Goal: Communication & Community: Participate in discussion

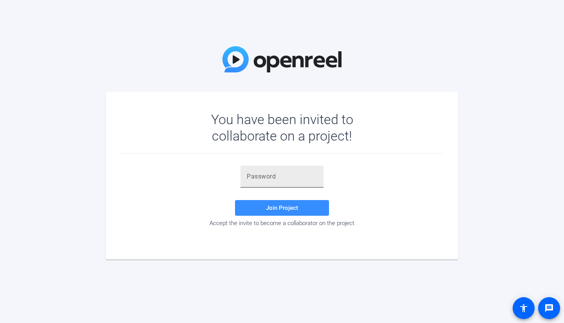
click at [281, 182] on div at bounding box center [282, 177] width 70 height 22
paste input "Q,]LaV"
type input "Q,]LaV"
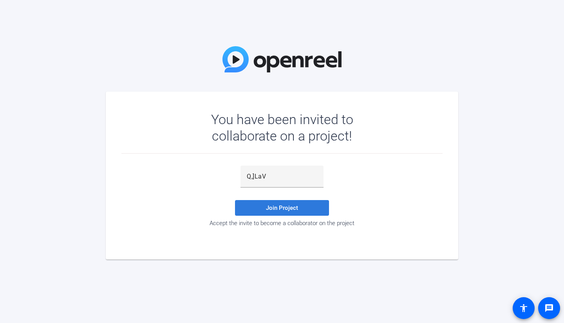
click at [281, 210] on span "Join Project" at bounding box center [282, 207] width 32 height 7
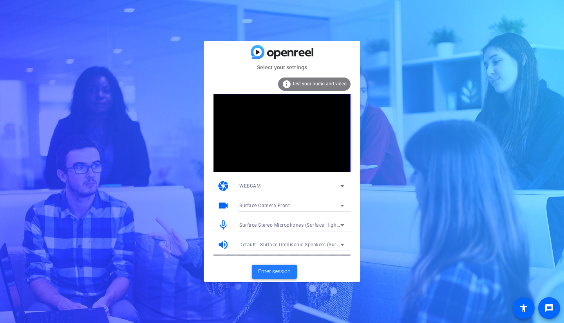
click at [280, 273] on span "Enter session" at bounding box center [274, 271] width 32 height 8
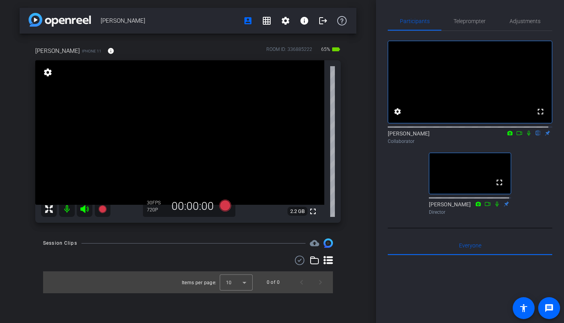
click at [525, 136] on icon at bounding box center [528, 132] width 6 height 5
click at [526, 136] on icon at bounding box center [528, 132] width 6 height 5
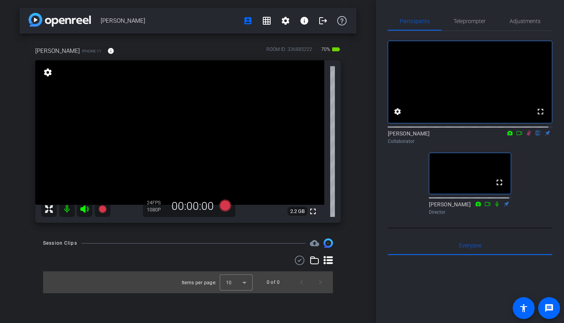
click at [525, 136] on icon at bounding box center [528, 132] width 6 height 5
click at [527, 136] on icon at bounding box center [528, 133] width 3 height 5
click at [525, 136] on icon at bounding box center [528, 132] width 6 height 5
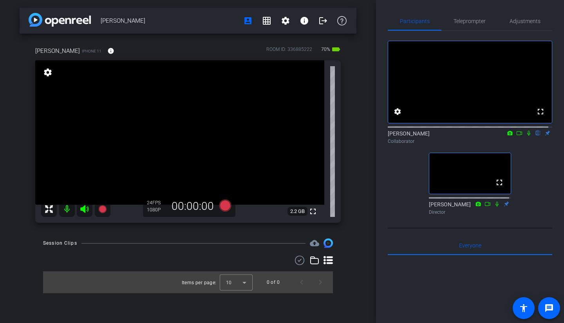
click at [525, 136] on icon at bounding box center [528, 132] width 6 height 5
click at [533, 23] on span "Adjustments" at bounding box center [524, 20] width 31 height 5
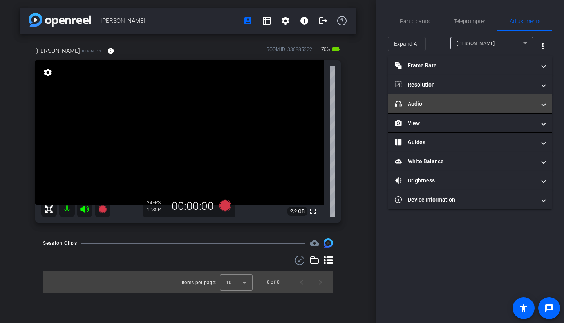
click at [505, 109] on mat-expansion-panel-header "headphone icon Audio" at bounding box center [470, 103] width 164 height 19
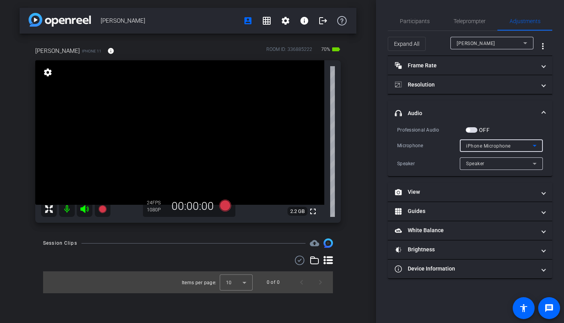
click at [491, 146] on span "iPhone Microphone" at bounding box center [488, 145] width 45 height 5
click at [491, 146] on div at bounding box center [282, 161] width 564 height 323
click at [418, 24] on span "Participants" at bounding box center [415, 20] width 30 height 5
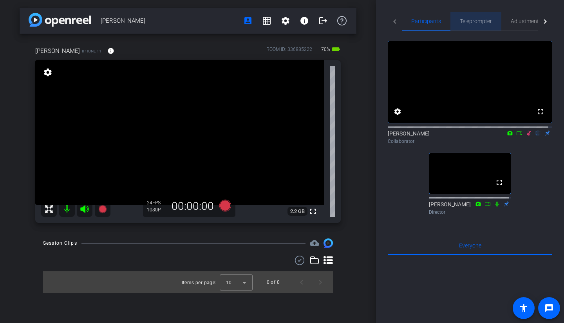
click at [473, 22] on span "Teleprompter" at bounding box center [476, 20] width 32 height 5
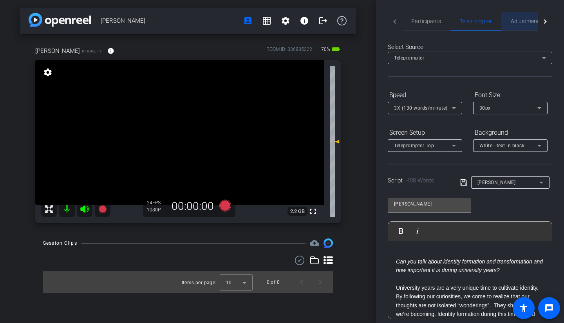
click at [519, 22] on span "Adjustments" at bounding box center [525, 20] width 31 height 5
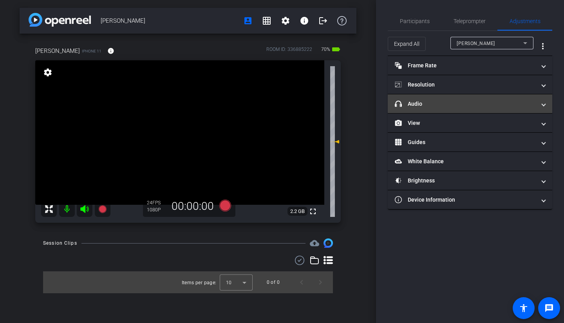
click at [499, 104] on mat-panel-title "headphone icon Audio" at bounding box center [465, 104] width 141 height 8
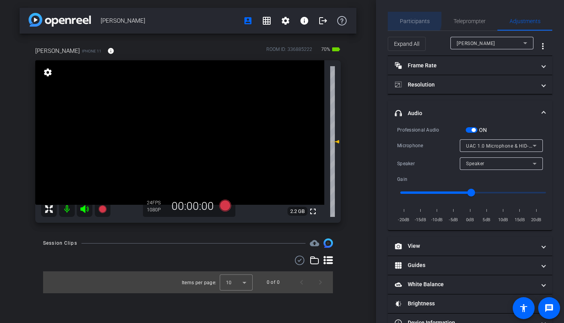
click at [411, 18] on span "Participants" at bounding box center [415, 20] width 30 height 5
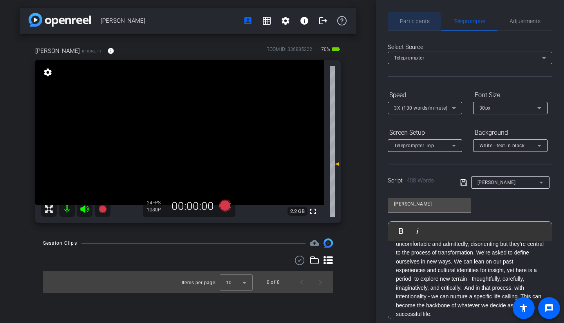
click at [411, 22] on span "Participants" at bounding box center [415, 20] width 30 height 5
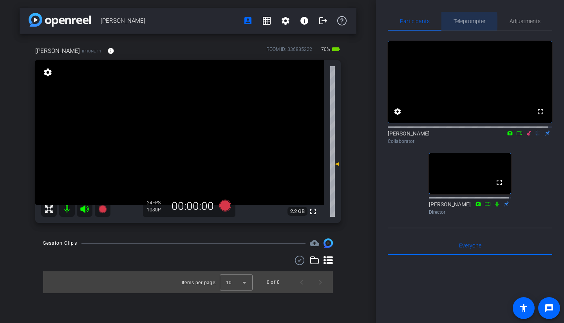
click at [455, 22] on span "Teleprompter" at bounding box center [469, 20] width 32 height 5
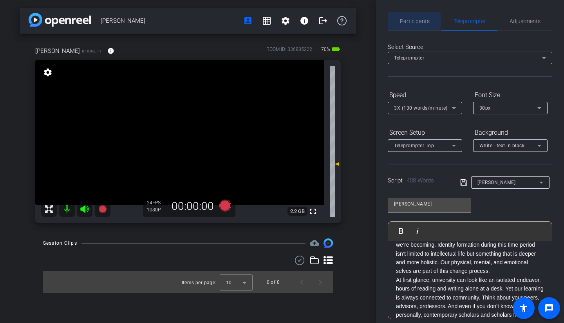
click at [409, 21] on span "Participants" at bounding box center [415, 20] width 30 height 5
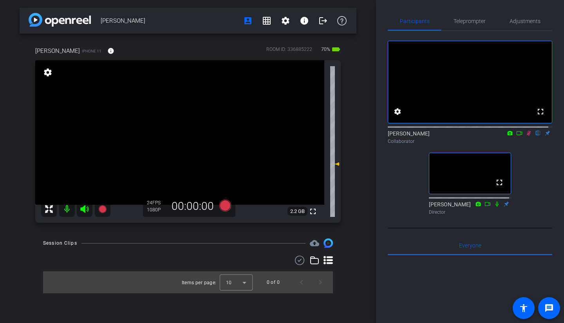
click at [526, 136] on icon at bounding box center [528, 132] width 6 height 5
click at [474, 22] on span "Teleprompter" at bounding box center [469, 20] width 32 height 5
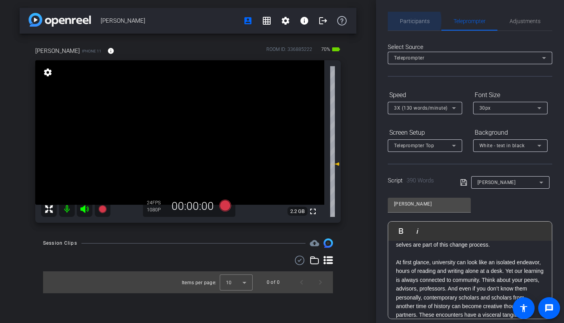
click at [411, 21] on span "Participants" at bounding box center [415, 20] width 30 height 5
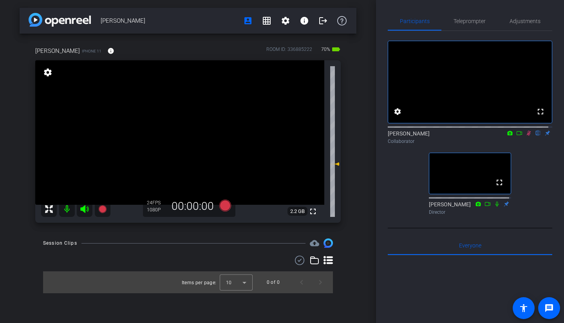
click at [527, 136] on icon at bounding box center [529, 133] width 4 height 5
click at [525, 136] on icon at bounding box center [528, 132] width 6 height 5
click at [516, 136] on icon at bounding box center [519, 132] width 6 height 5
click at [535, 136] on icon at bounding box center [538, 132] width 6 height 5
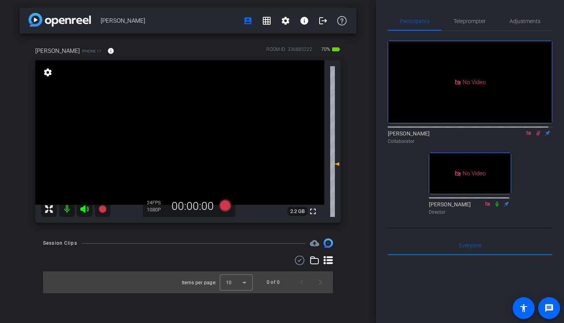
click at [535, 136] on icon at bounding box center [538, 132] width 6 height 5
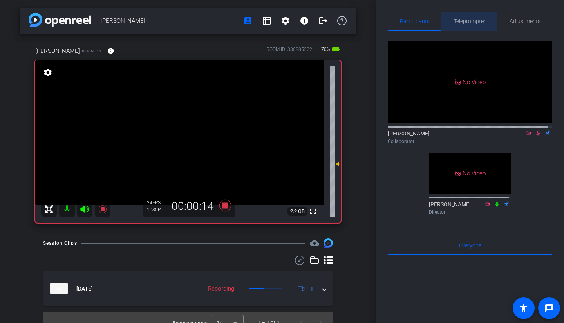
click at [475, 22] on span "Teleprompter" at bounding box center [469, 20] width 32 height 5
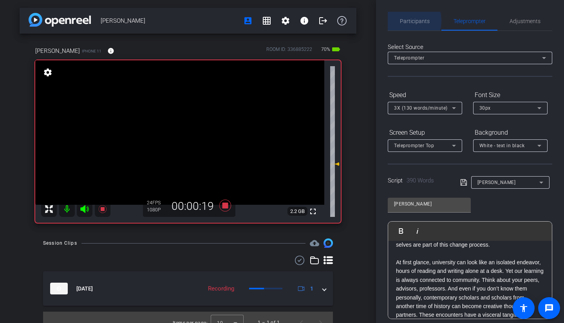
click at [411, 21] on span "Participants" at bounding box center [415, 20] width 30 height 5
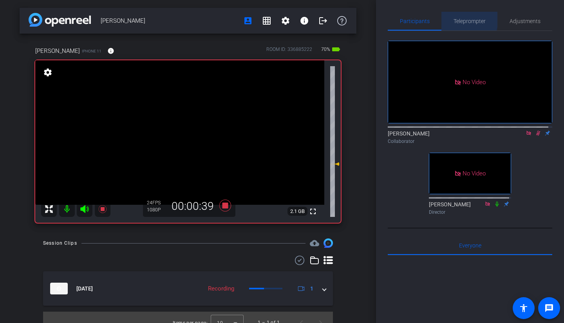
click at [448, 16] on div "Teleprompter" at bounding box center [469, 21] width 56 height 19
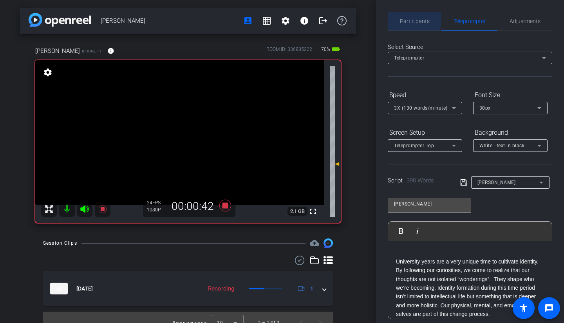
click at [404, 20] on span "Participants" at bounding box center [415, 20] width 30 height 5
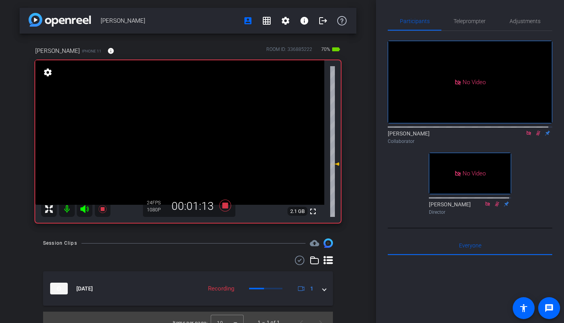
click at [535, 130] on icon at bounding box center [538, 132] width 6 height 5
click at [465, 22] on span "Teleprompter" at bounding box center [469, 20] width 32 height 5
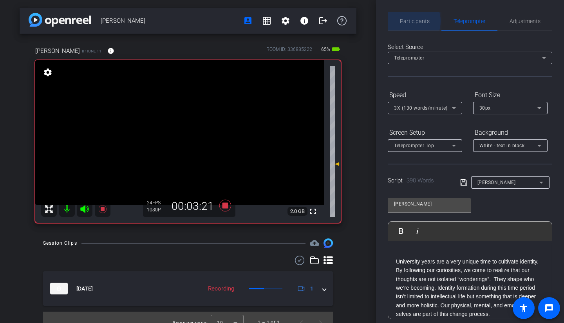
click at [403, 21] on span "Participants" at bounding box center [415, 20] width 30 height 5
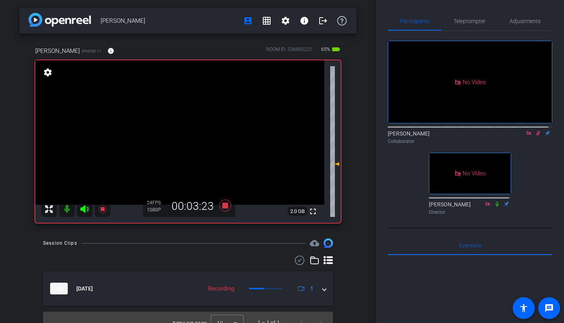
click at [494, 201] on icon at bounding box center [497, 203] width 6 height 5
click at [467, 26] on span "Teleprompter" at bounding box center [469, 21] width 32 height 19
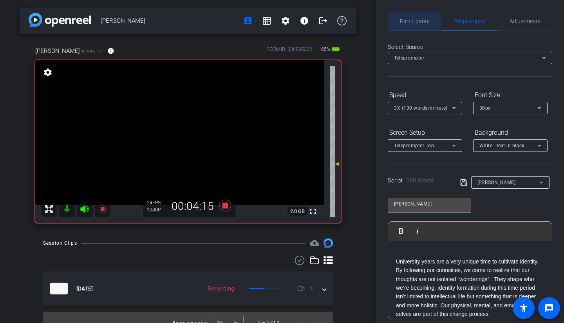
click at [411, 21] on span "Participants" at bounding box center [415, 20] width 30 height 5
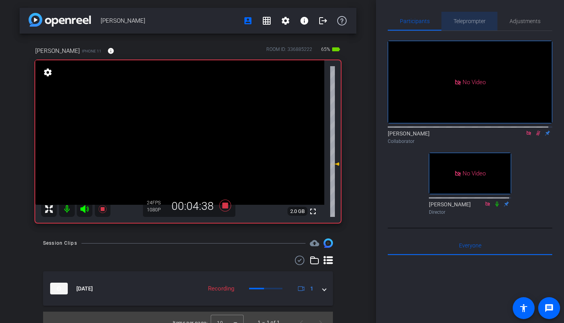
click at [474, 27] on span "Teleprompter" at bounding box center [469, 21] width 32 height 19
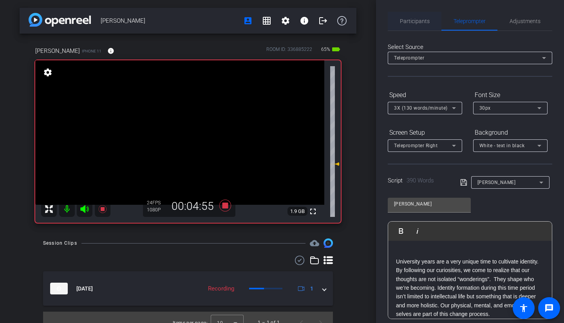
click at [412, 26] on span "Participants" at bounding box center [415, 21] width 30 height 19
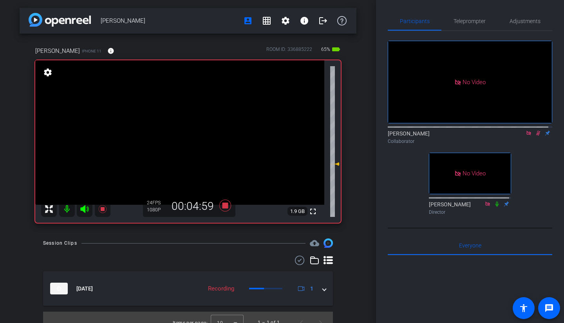
click at [535, 130] on icon at bounding box center [538, 132] width 6 height 5
click at [464, 18] on span "Teleprompter" at bounding box center [469, 20] width 32 height 5
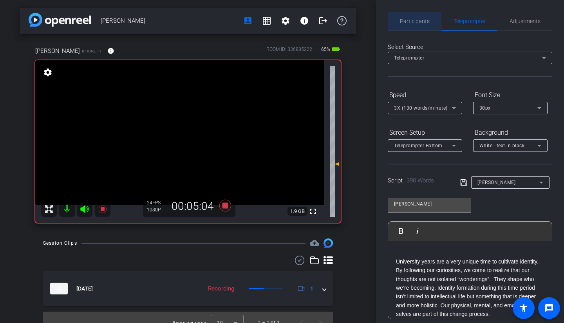
click at [426, 23] on span "Participants" at bounding box center [415, 20] width 30 height 5
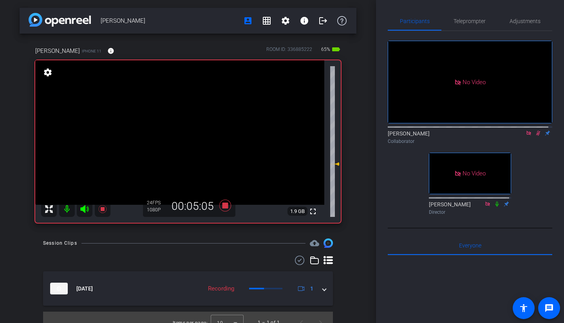
click at [537, 130] on icon at bounding box center [538, 132] width 6 height 5
click at [535, 130] on icon at bounding box center [538, 132] width 6 height 5
click at [462, 18] on span "Teleprompter" at bounding box center [469, 20] width 32 height 5
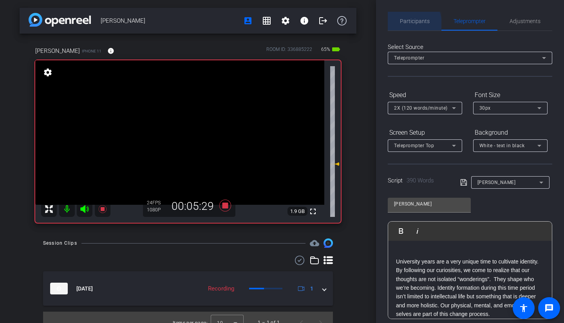
click at [408, 23] on span "Participants" at bounding box center [415, 20] width 30 height 5
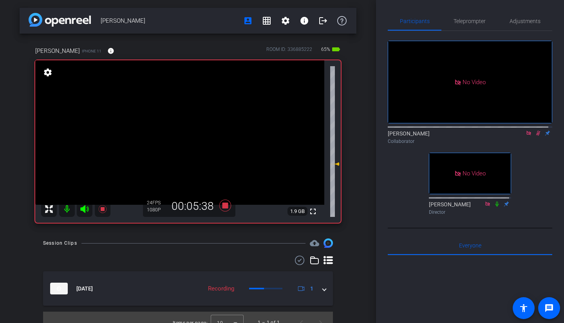
click at [535, 130] on icon at bounding box center [538, 132] width 6 height 5
click at [474, 24] on span "Teleprompter" at bounding box center [469, 20] width 32 height 5
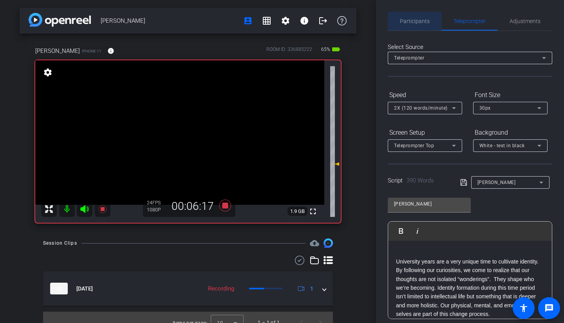
click at [422, 25] on span "Participants" at bounding box center [415, 21] width 30 height 19
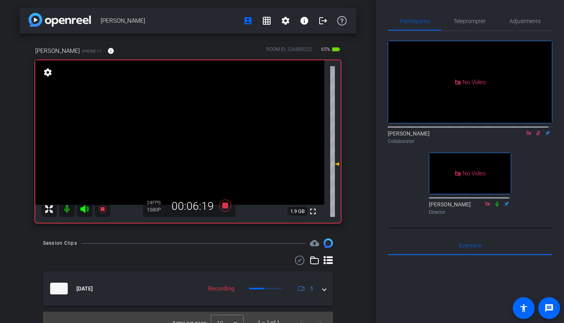
click at [495, 201] on icon at bounding box center [497, 203] width 6 height 5
click at [459, 24] on span "Teleprompter" at bounding box center [469, 20] width 32 height 5
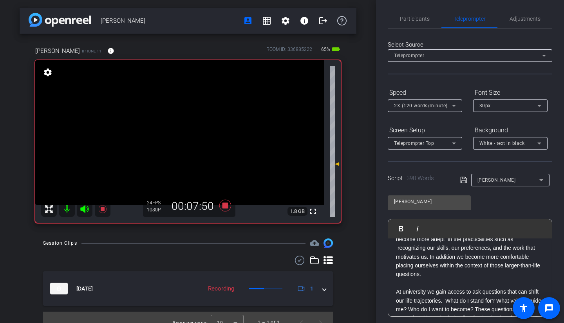
scroll to position [2, 0]
click at [411, 17] on span "Participants" at bounding box center [415, 18] width 30 height 5
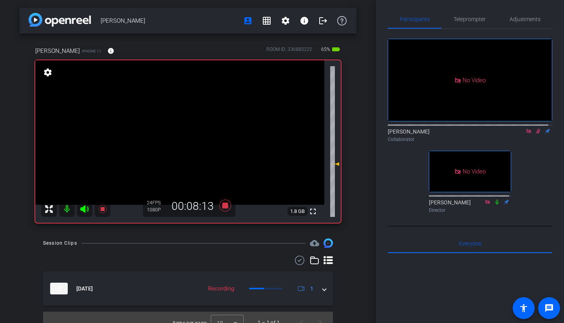
click at [535, 128] on icon at bounding box center [538, 130] width 6 height 5
click at [495, 199] on icon at bounding box center [497, 201] width 6 height 5
click at [475, 20] on span "Teleprompter" at bounding box center [469, 18] width 32 height 5
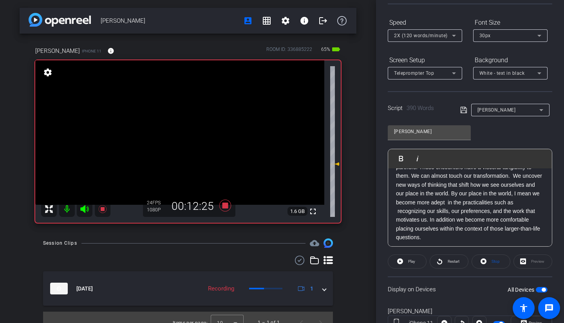
scroll to position [0, 0]
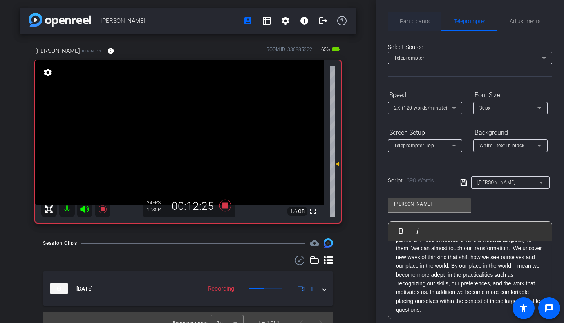
click at [415, 21] on span "Participants" at bounding box center [415, 20] width 30 height 5
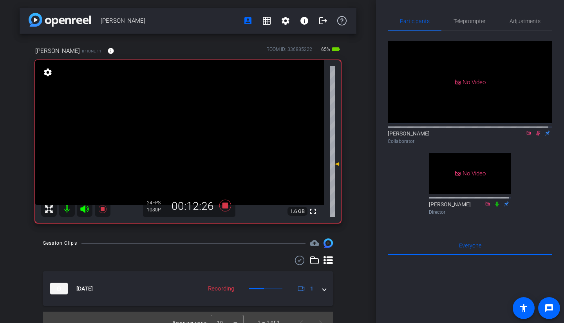
click at [535, 130] on icon at bounding box center [538, 132] width 6 height 5
click at [536, 131] on icon at bounding box center [537, 133] width 3 height 5
click at [466, 19] on span "Teleprompter" at bounding box center [469, 20] width 32 height 5
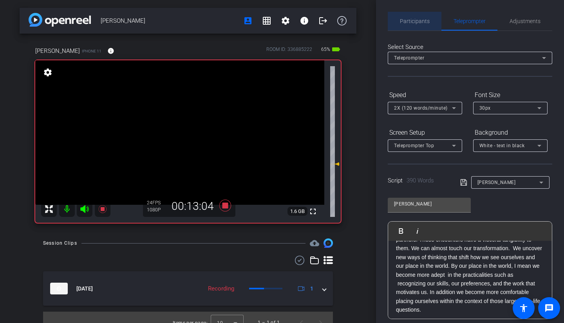
click at [419, 20] on span "Participants" at bounding box center [415, 20] width 30 height 5
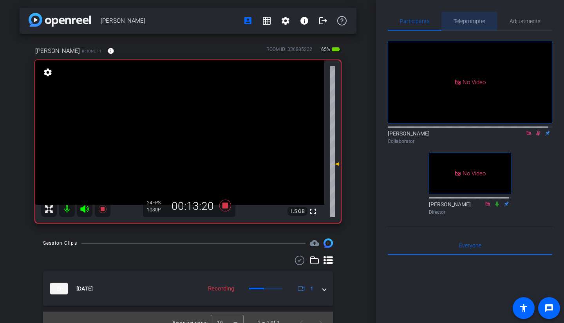
click at [458, 21] on span "Teleprompter" at bounding box center [469, 20] width 32 height 5
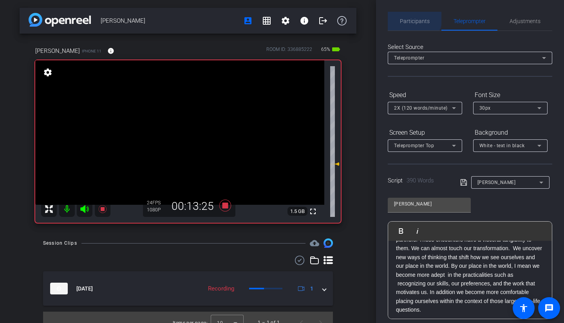
click at [409, 16] on span "Participants" at bounding box center [415, 21] width 30 height 19
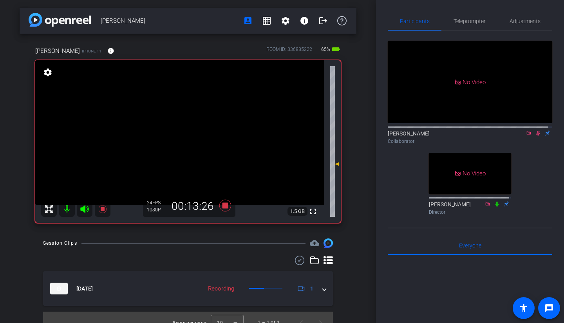
click at [537, 130] on icon at bounding box center [538, 132] width 6 height 5
click at [536, 131] on icon at bounding box center [537, 133] width 3 height 5
click at [494, 201] on icon at bounding box center [497, 203] width 6 height 5
click at [459, 19] on span "Teleprompter" at bounding box center [469, 20] width 32 height 5
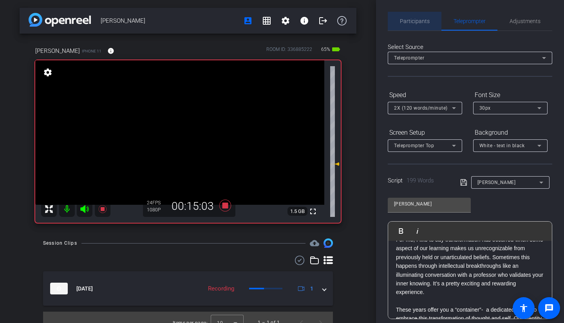
click at [421, 25] on span "Participants" at bounding box center [415, 21] width 30 height 19
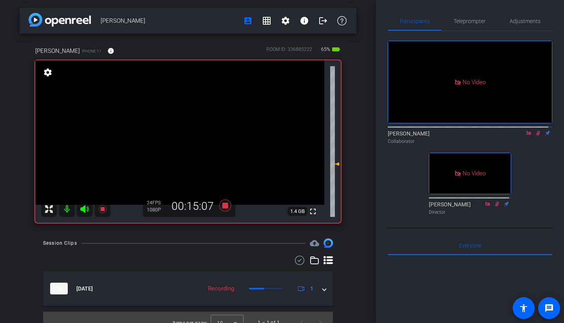
click at [535, 130] on icon at bounding box center [538, 132] width 6 height 5
click at [465, 23] on span "Teleprompter" at bounding box center [469, 20] width 32 height 5
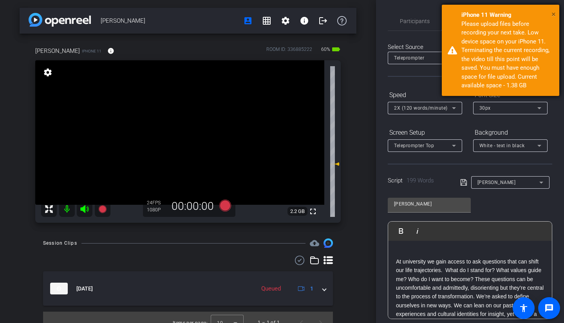
click at [552, 12] on span "×" at bounding box center [553, 13] width 4 height 9
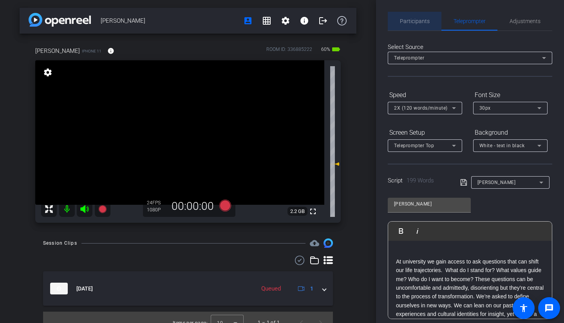
click at [416, 28] on span "Participants" at bounding box center [415, 21] width 30 height 19
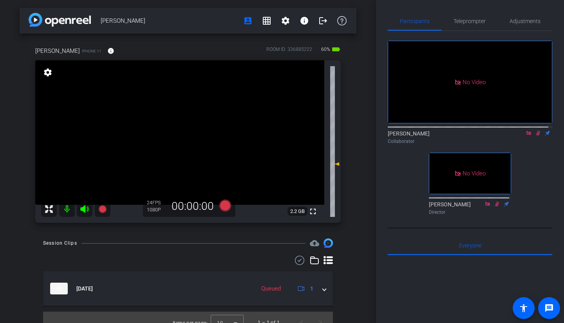
click at [535, 130] on icon at bounding box center [538, 132] width 6 height 5
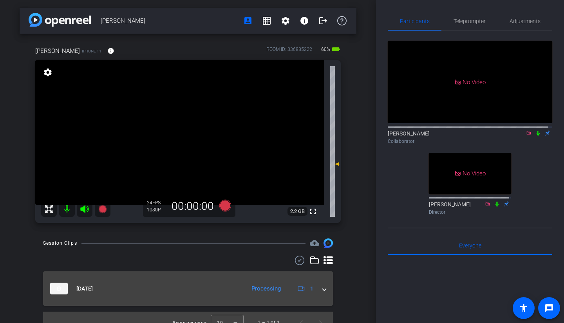
scroll to position [11, 0]
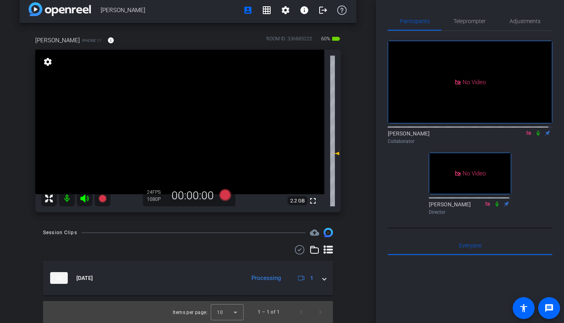
click at [535, 130] on icon at bounding box center [538, 132] width 6 height 5
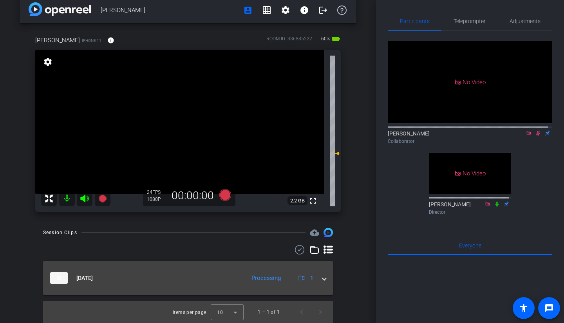
click at [323, 278] on span at bounding box center [324, 278] width 3 height 8
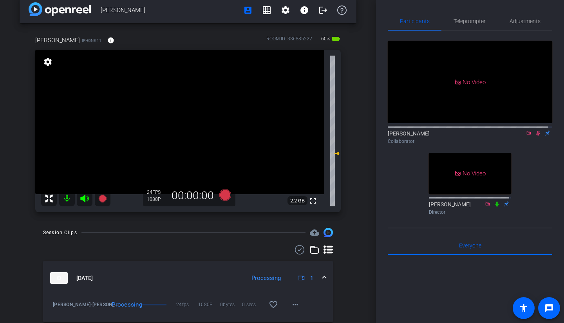
click at [323, 278] on span at bounding box center [324, 278] width 3 height 8
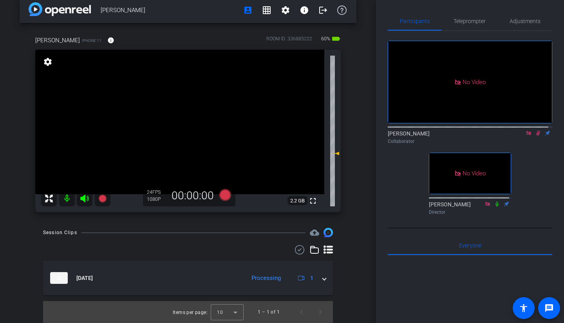
click at [536, 130] on icon at bounding box center [538, 132] width 6 height 5
click at [535, 130] on icon at bounding box center [538, 132] width 6 height 5
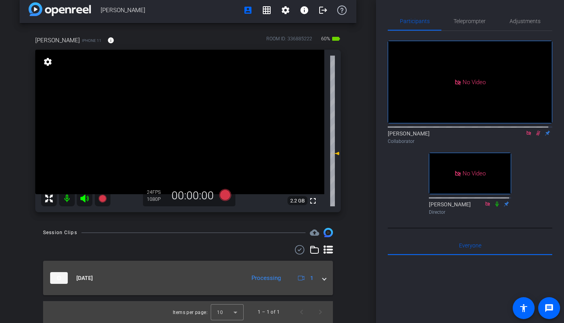
click at [323, 279] on span at bounding box center [324, 278] width 3 height 8
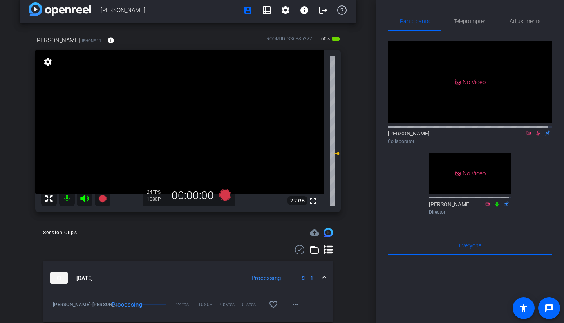
scroll to position [38, 0]
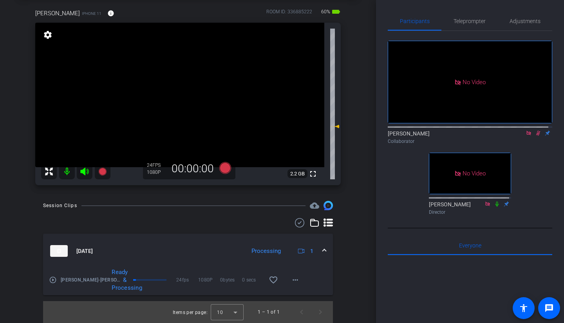
click at [536, 130] on icon at bounding box center [538, 132] width 6 height 5
click at [536, 131] on icon at bounding box center [537, 133] width 3 height 5
click at [536, 131] on icon at bounding box center [538, 133] width 4 height 5
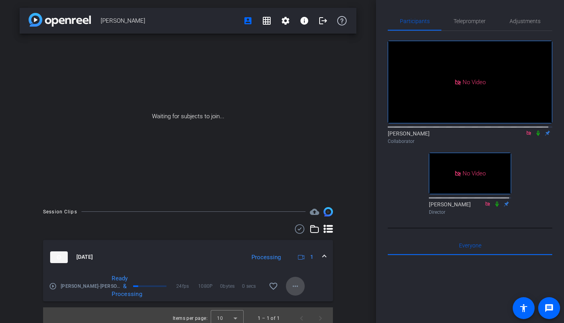
click at [292, 290] on mat-icon "more_horiz" at bounding box center [294, 285] width 9 height 9
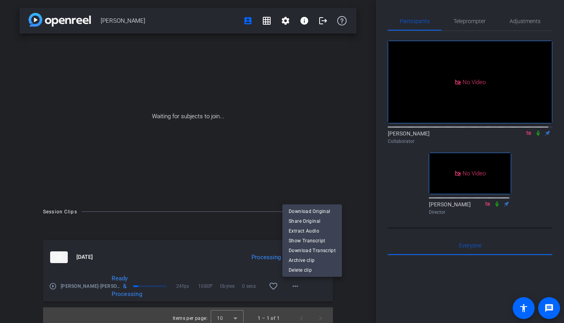
click at [355, 276] on div at bounding box center [282, 161] width 564 height 323
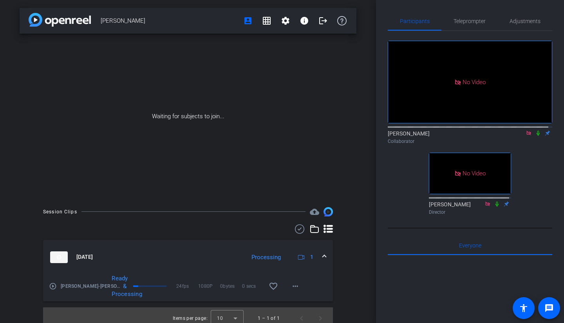
scroll to position [6, 0]
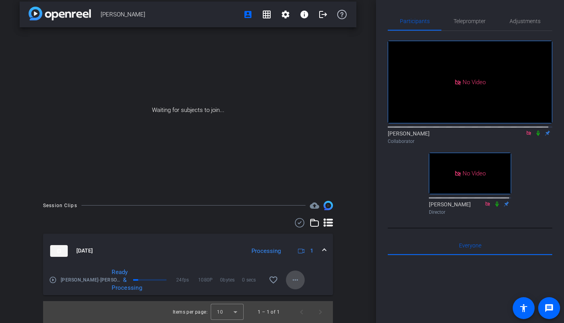
click at [292, 280] on mat-icon "more_horiz" at bounding box center [294, 279] width 9 height 9
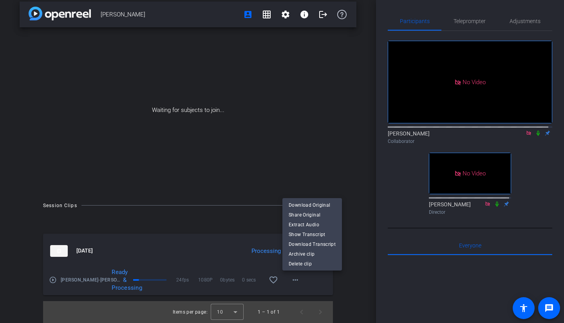
click at [534, 110] on div at bounding box center [282, 161] width 564 height 323
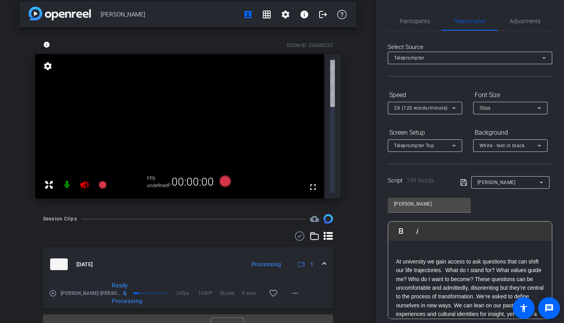
scroll to position [0, 0]
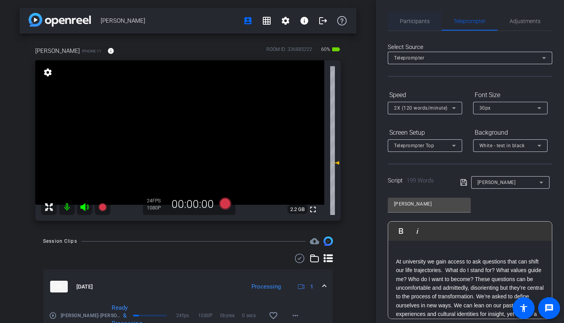
click at [406, 24] on span "Participants" at bounding box center [415, 21] width 30 height 19
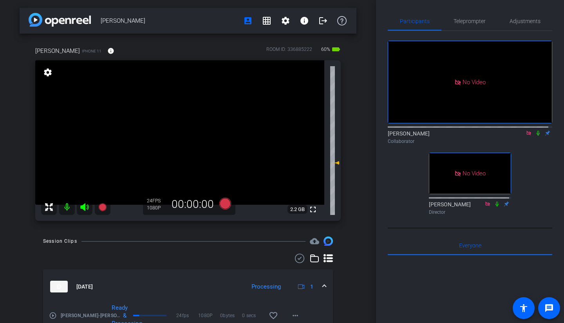
click at [535, 130] on icon at bounding box center [538, 132] width 6 height 5
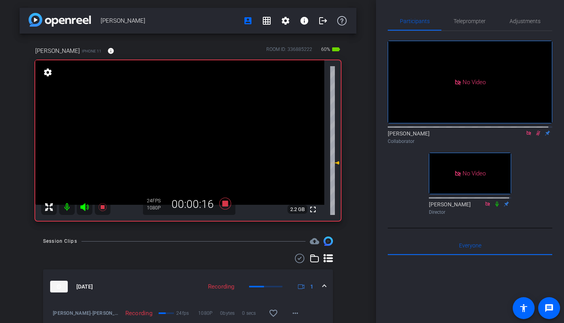
click at [493, 202] on mat-icon at bounding box center [496, 203] width 9 height 7
click at [535, 130] on icon at bounding box center [538, 132] width 6 height 5
click at [495, 201] on icon at bounding box center [496, 203] width 3 height 5
click at [535, 130] on icon at bounding box center [538, 132] width 6 height 5
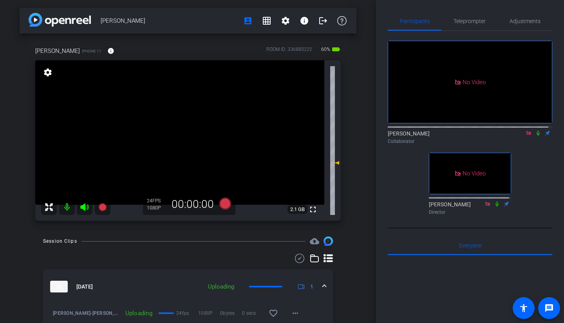
click at [525, 130] on icon at bounding box center [528, 132] width 6 height 5
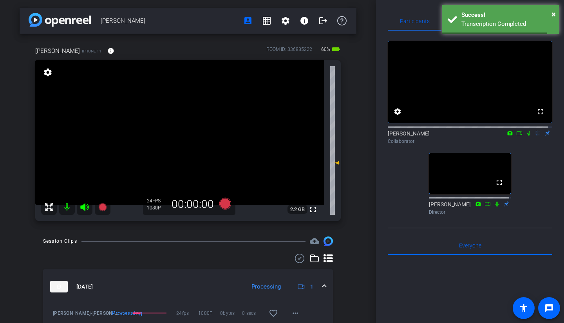
click at [525, 136] on icon at bounding box center [528, 132] width 6 height 5
click at [517, 135] on icon at bounding box center [518, 133] width 5 height 4
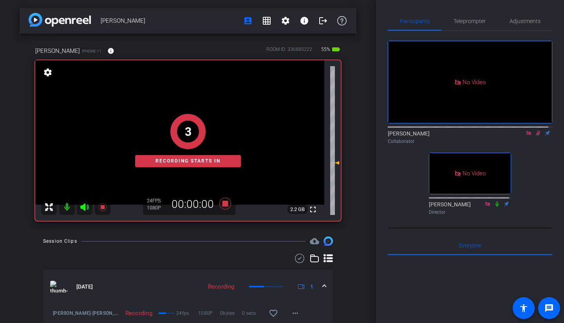
click at [494, 207] on icon at bounding box center [497, 203] width 6 height 5
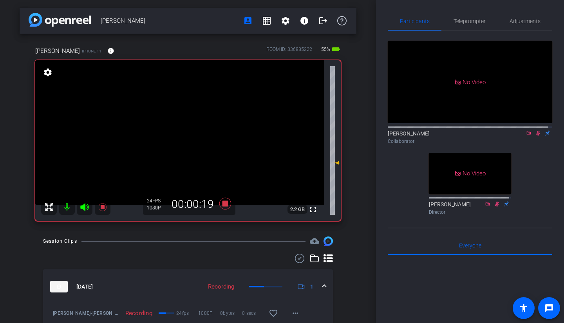
click at [536, 136] on icon at bounding box center [538, 133] width 4 height 5
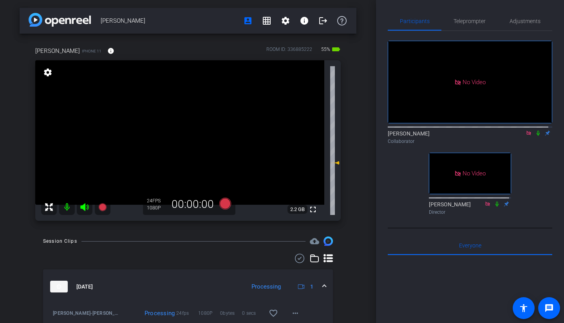
click at [526, 135] on icon at bounding box center [528, 133] width 4 height 4
